Goal: Information Seeking & Learning: Learn about a topic

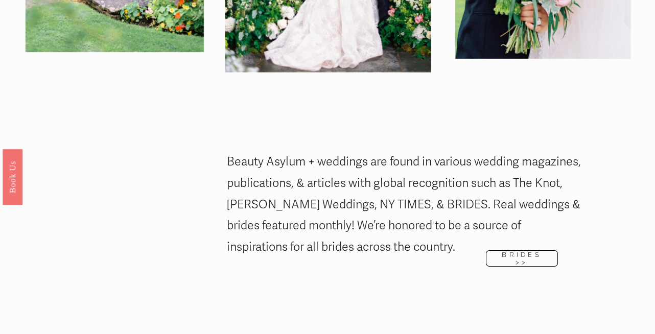
scroll to position [1277, 0]
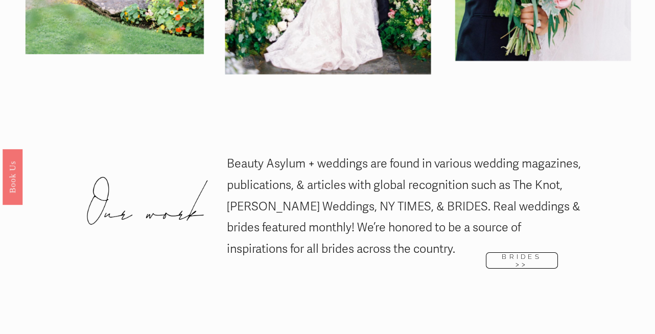
click at [510, 252] on link "BRIDES >>" at bounding box center [522, 260] width 72 height 16
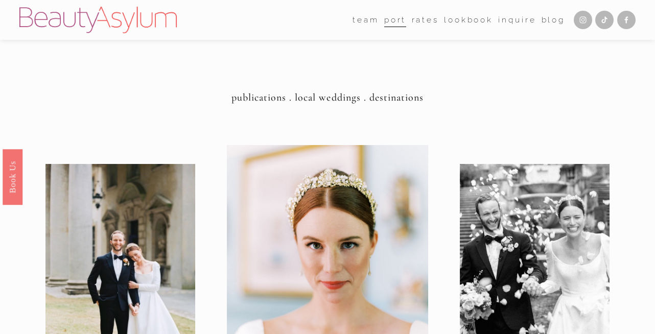
click at [457, 22] on link "Lookbook" at bounding box center [468, 20] width 49 height 16
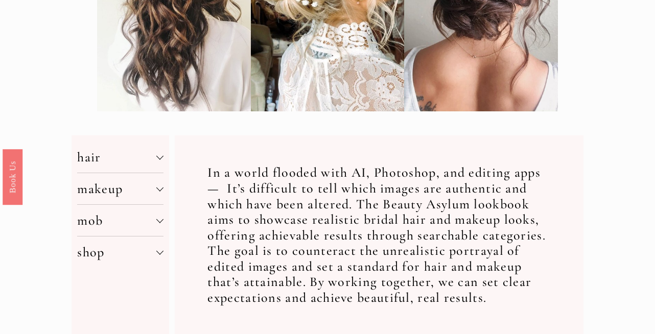
scroll to position [307, 0]
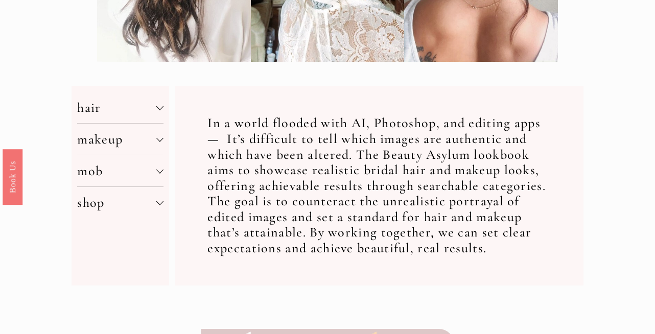
click at [154, 110] on span "hair" at bounding box center [116, 108] width 79 height 16
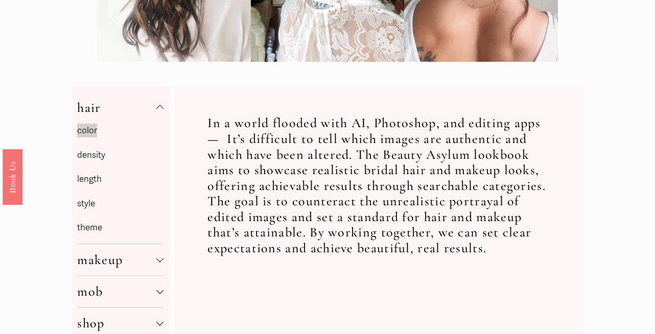
click at [88, 203] on link "style" at bounding box center [86, 203] width 18 height 11
click at [157, 110] on div at bounding box center [159, 107] width 7 height 7
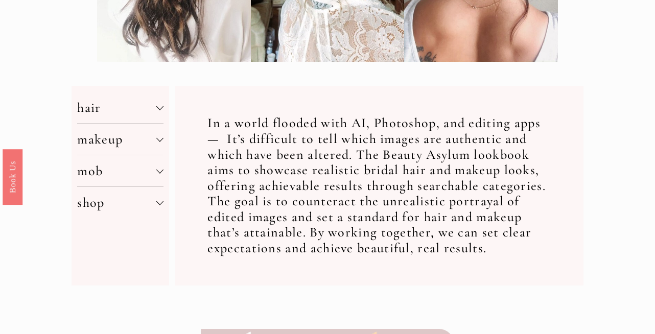
click at [145, 140] on span "makeup" at bounding box center [116, 139] width 79 height 16
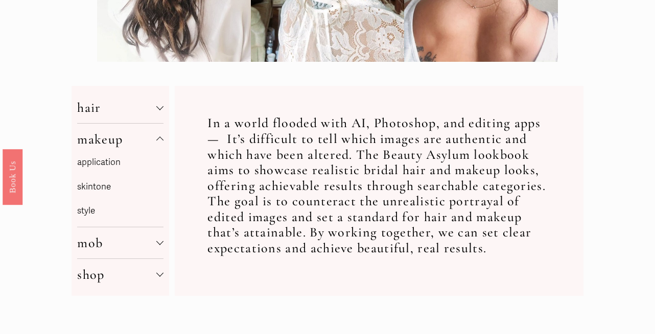
click at [91, 213] on p "style" at bounding box center [120, 211] width 86 height 16
click at [158, 143] on div at bounding box center [159, 140] width 7 height 7
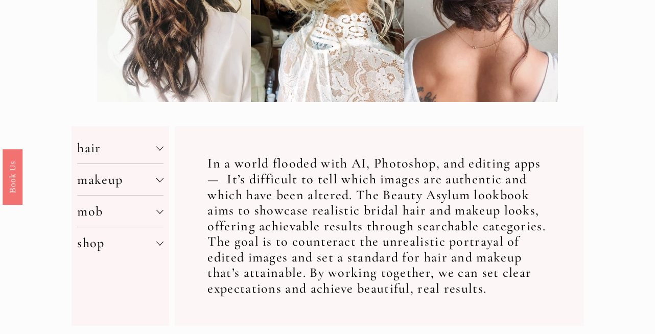
scroll to position [0, 0]
